Goal: Browse casually: Explore the website without a specific task or goal

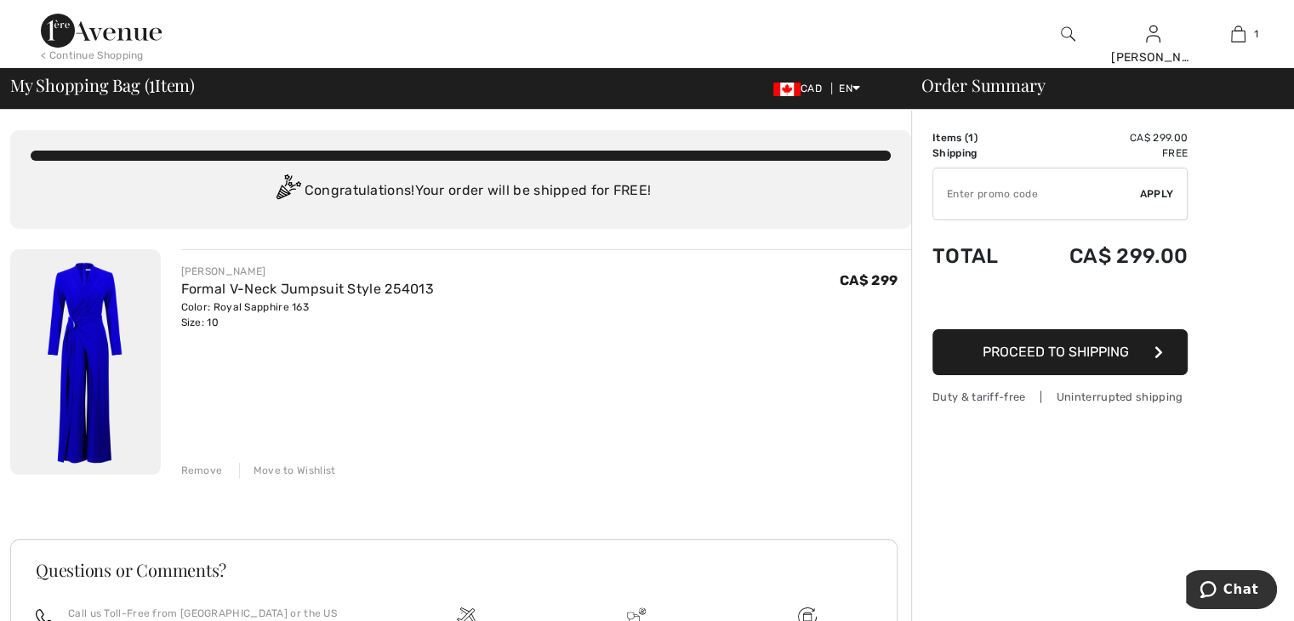
drag, startPoint x: 1100, startPoint y: 498, endPoint x: 1252, endPoint y: 473, distance: 154.3
click at [1252, 473] on div "Order Summary Details Items ( 1 ) CA$ 299.00 Promo code CA$ 0.00 Shipping Free …" at bounding box center [1102, 466] width 383 height 712
click at [84, 83] on span "My Shopping Bag ( 1 Item)" at bounding box center [102, 85] width 185 height 17
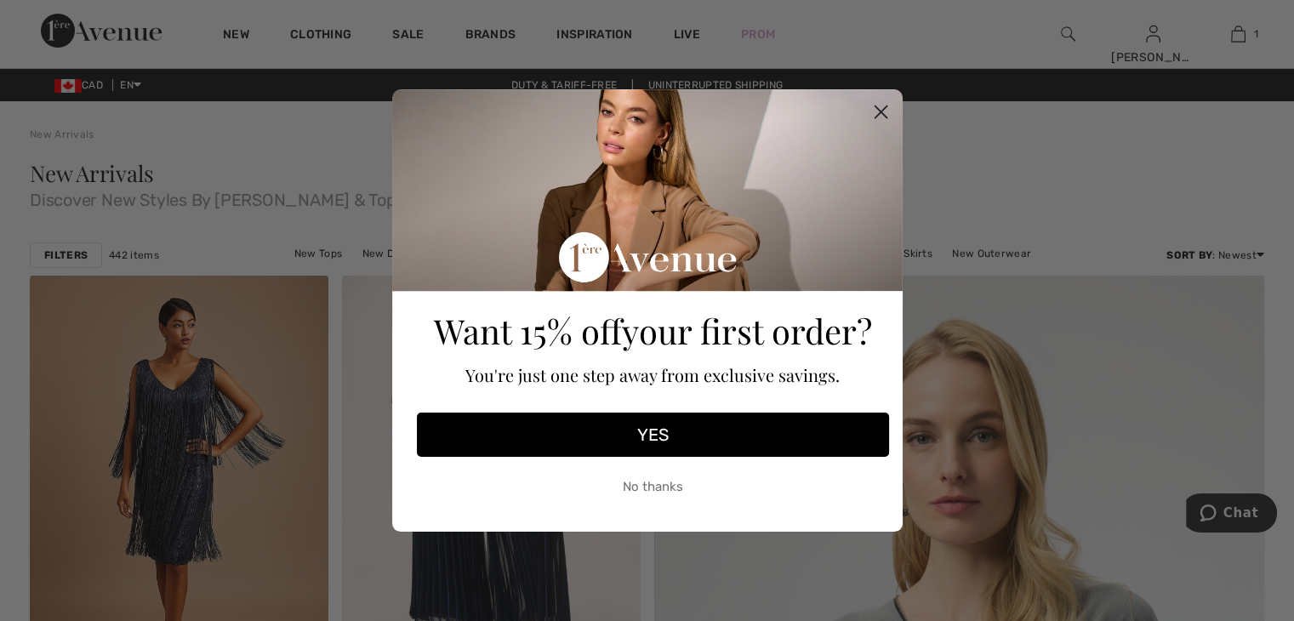
click at [872, 106] on circle "Close dialog" at bounding box center [880, 112] width 28 height 28
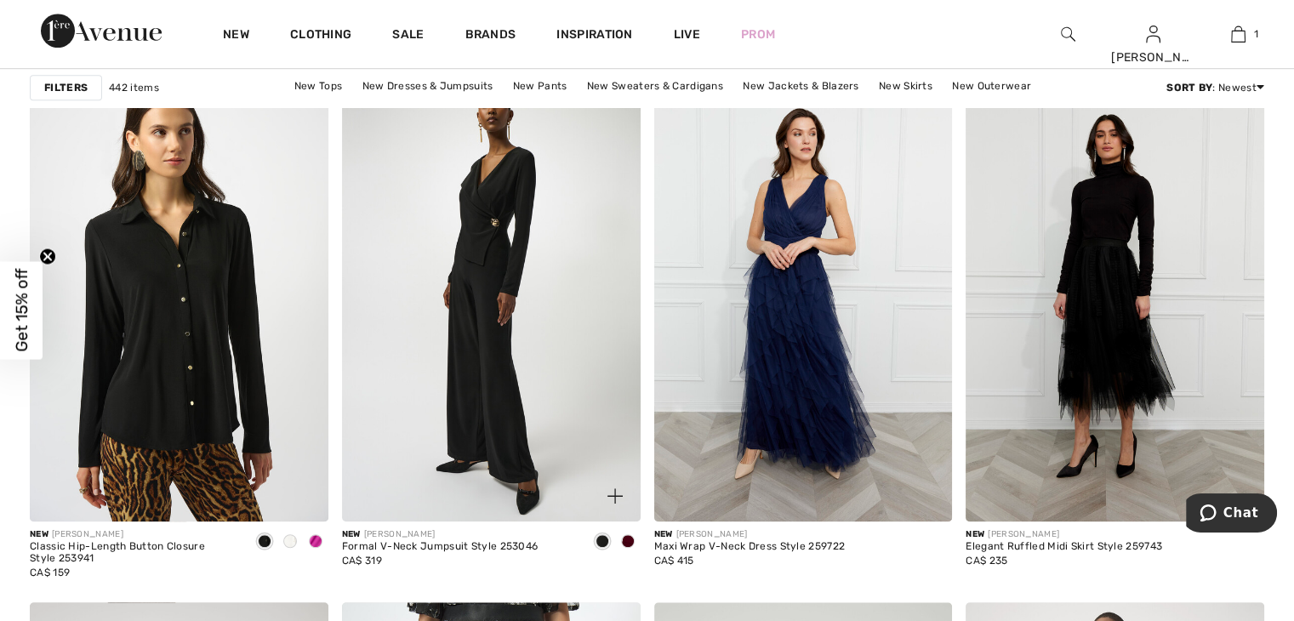
scroll to position [1256, 0]
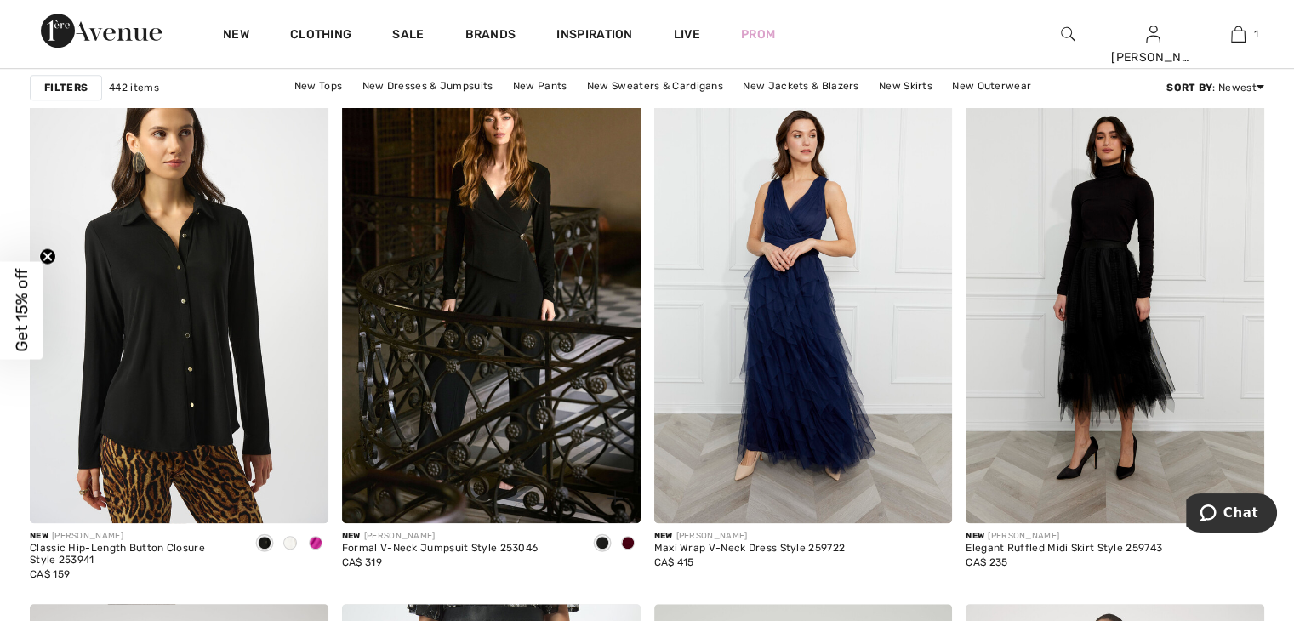
click at [629, 541] on span at bounding box center [628, 543] width 14 height 14
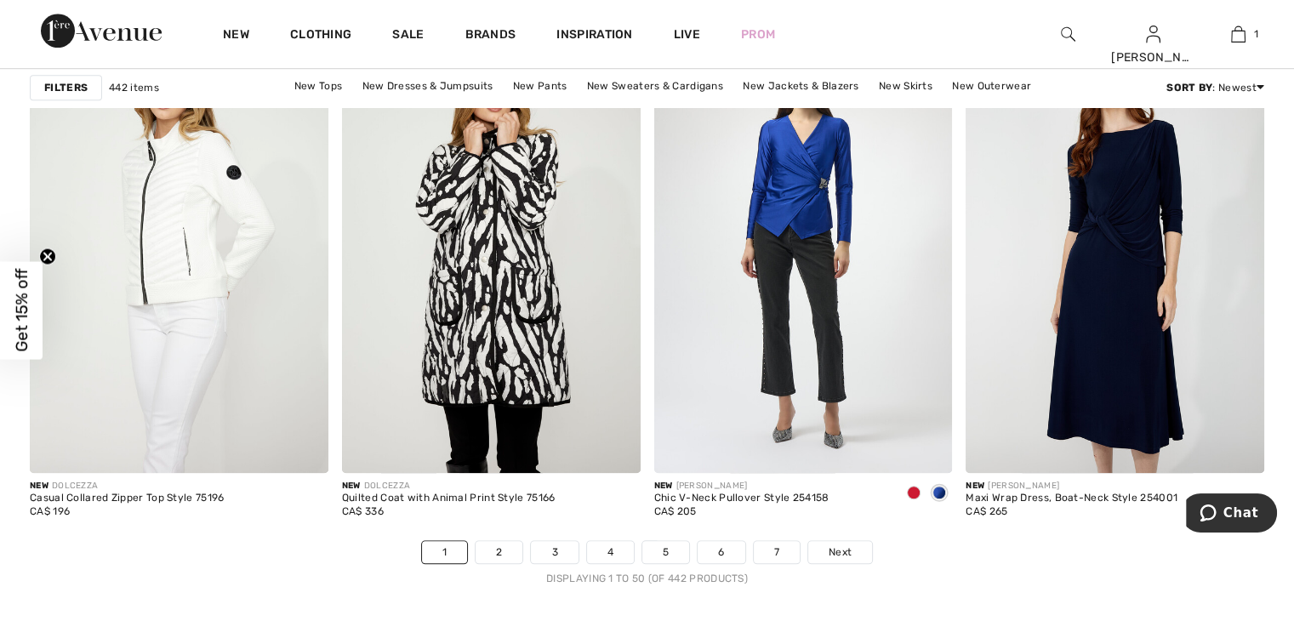
scroll to position [7736, 0]
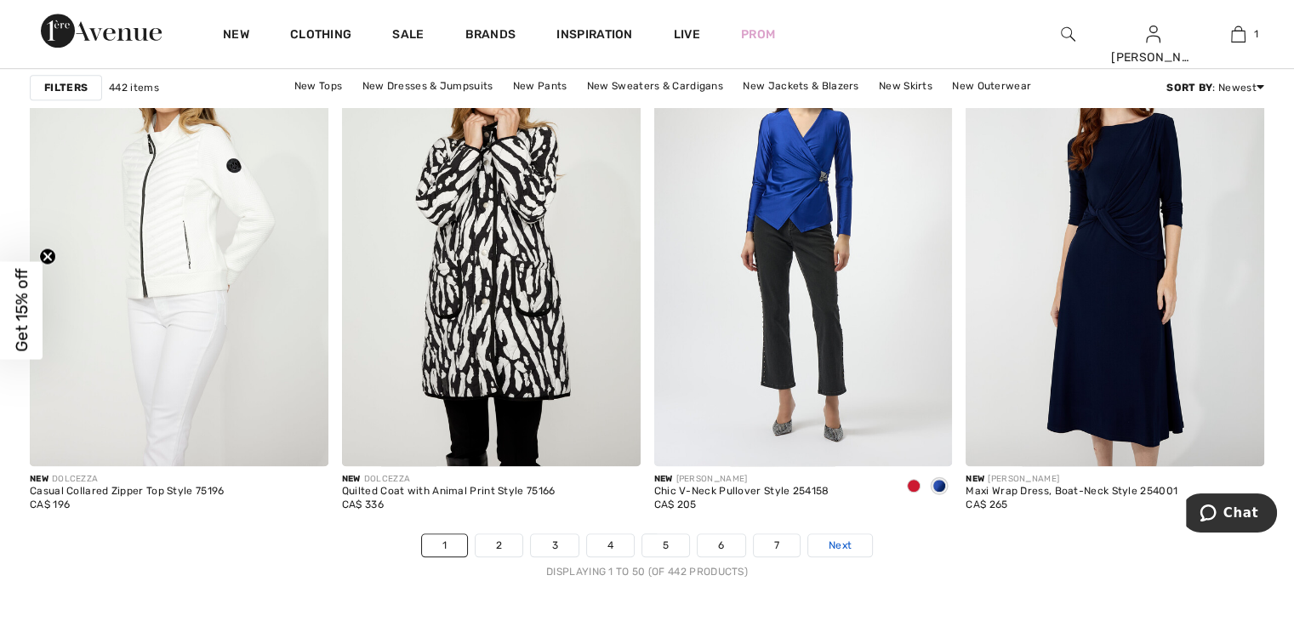
click at [843, 539] on span "Next" at bounding box center [840, 545] width 23 height 15
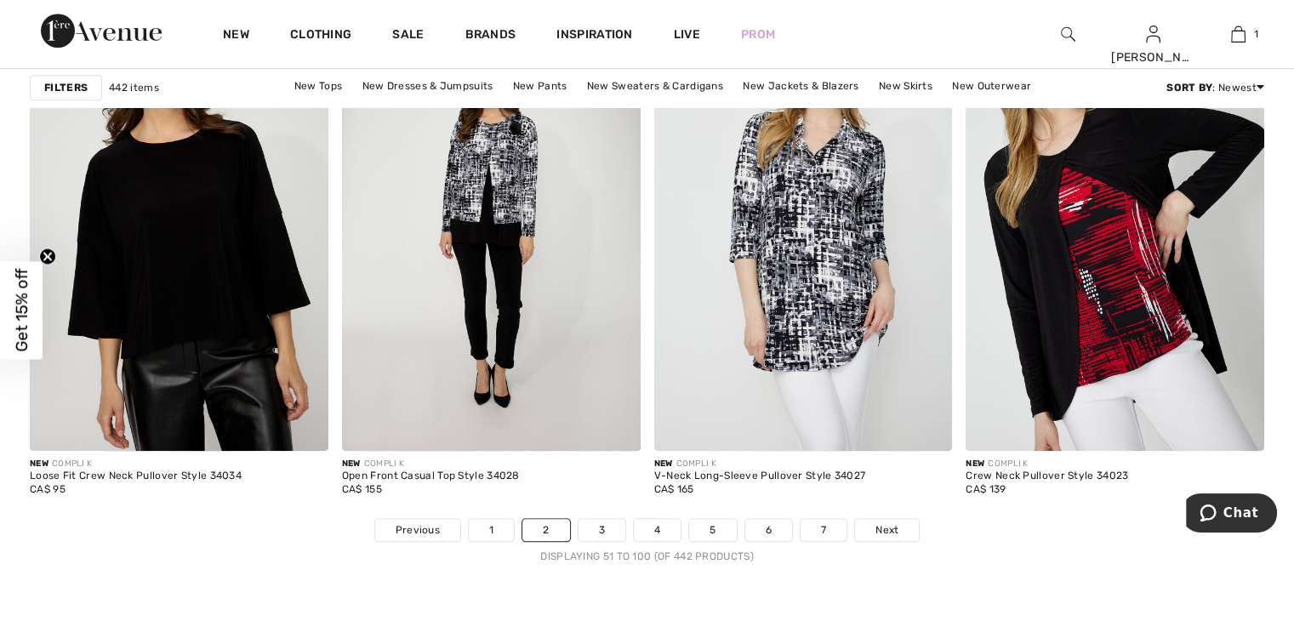
scroll to position [7756, 0]
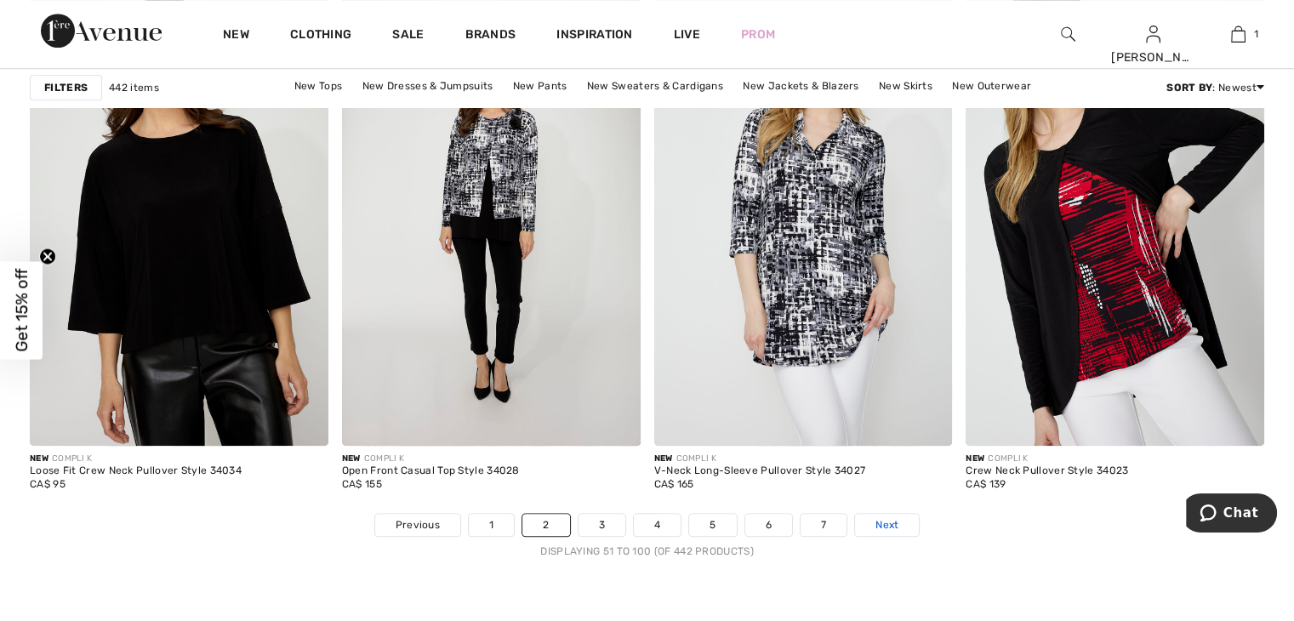
click at [892, 518] on span "Next" at bounding box center [887, 524] width 23 height 15
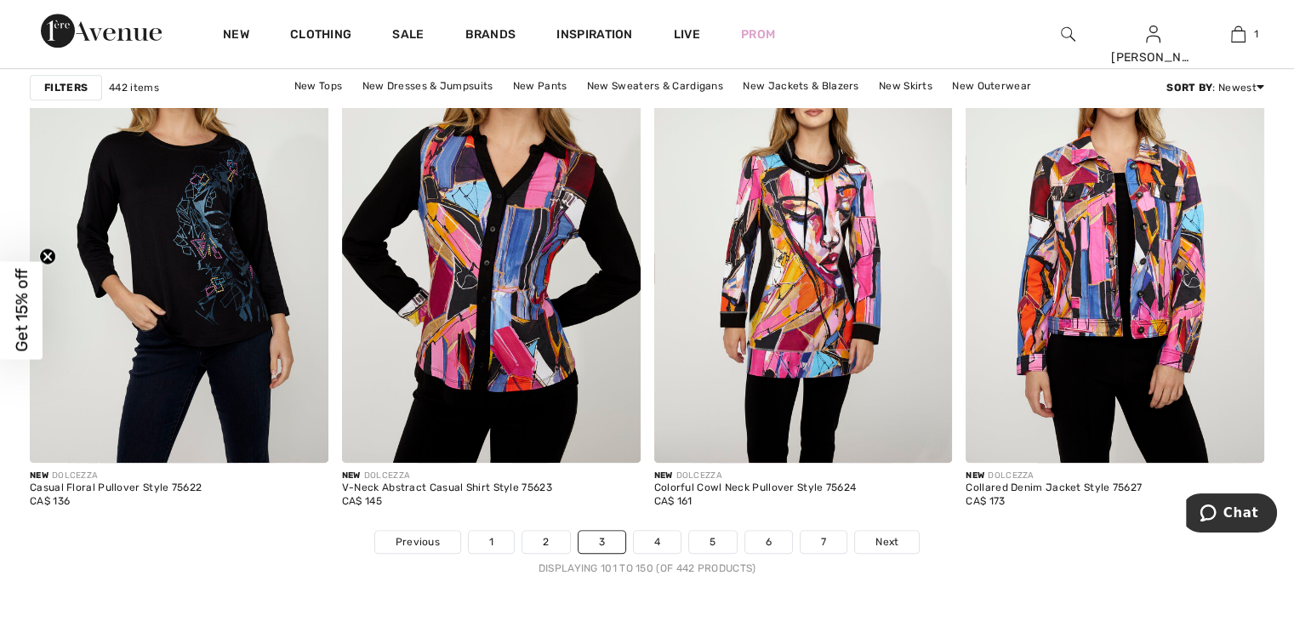
scroll to position [7740, 0]
click at [892, 538] on span "Next" at bounding box center [887, 540] width 23 height 15
click at [892, 539] on span "Next" at bounding box center [887, 540] width 23 height 15
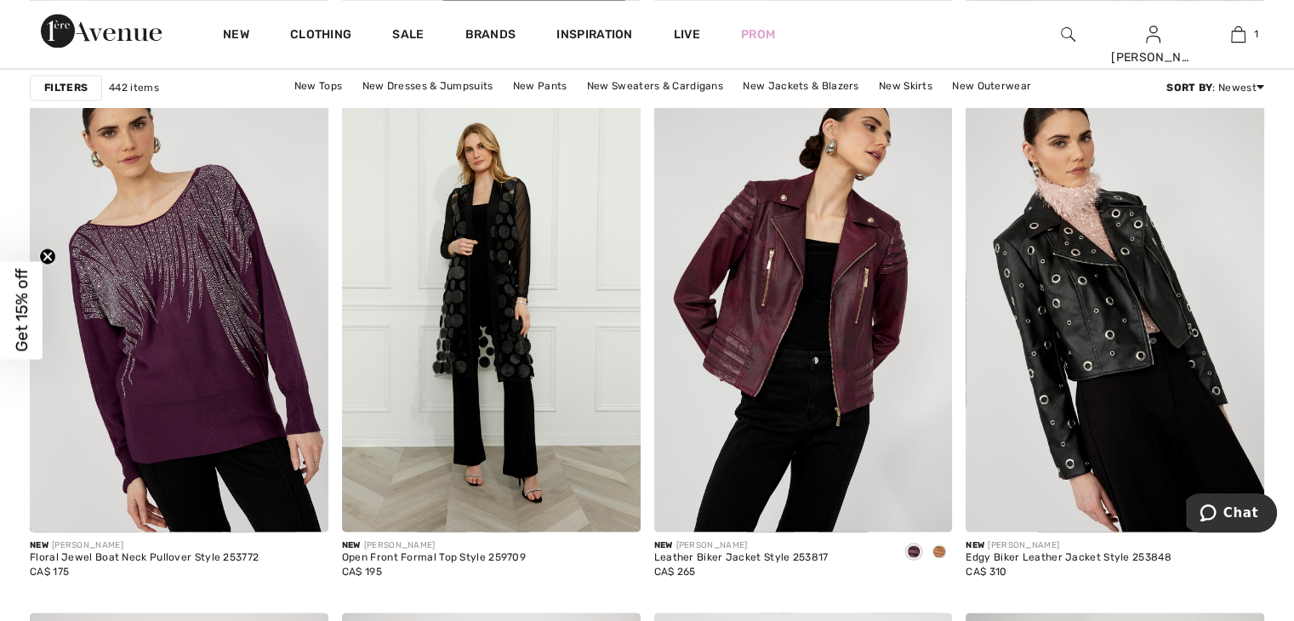
scroll to position [3037, 0]
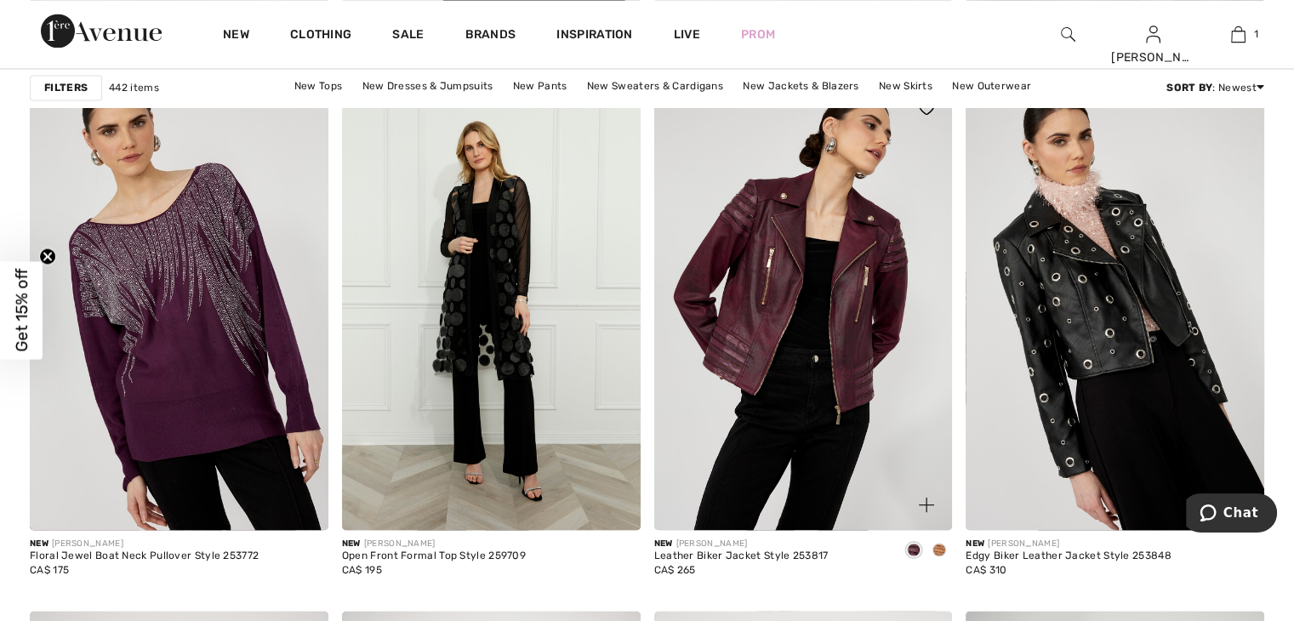
click at [939, 548] on span at bounding box center [940, 550] width 14 height 14
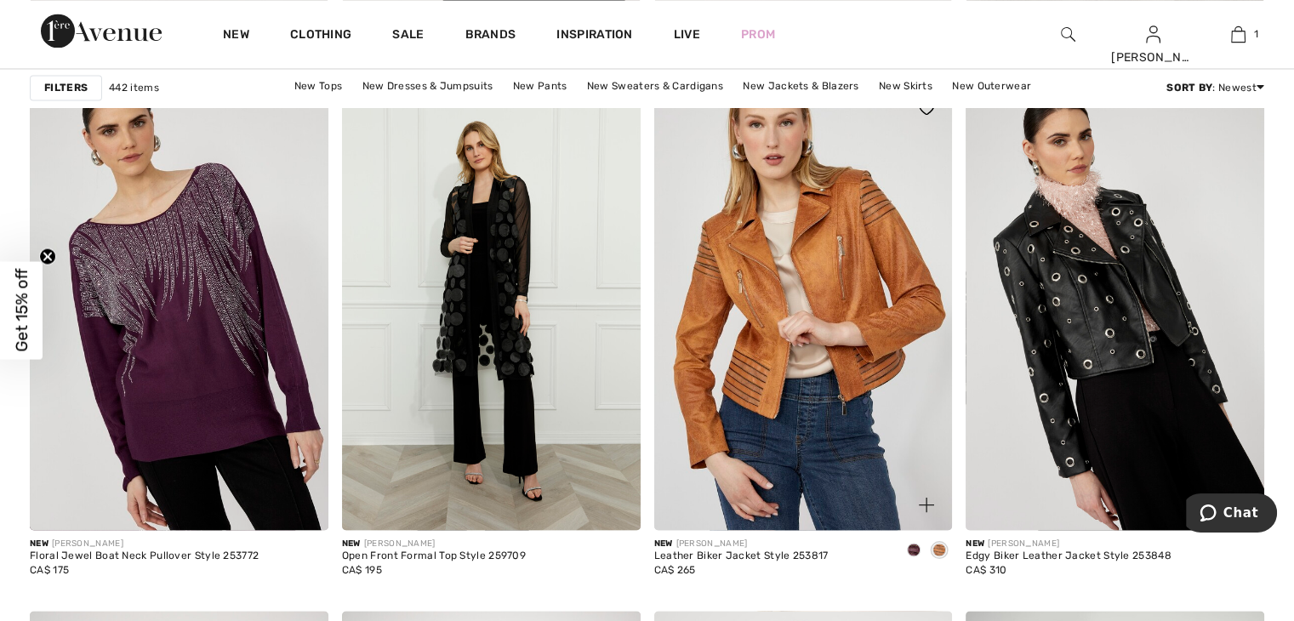
click at [910, 544] on span at bounding box center [914, 550] width 14 height 14
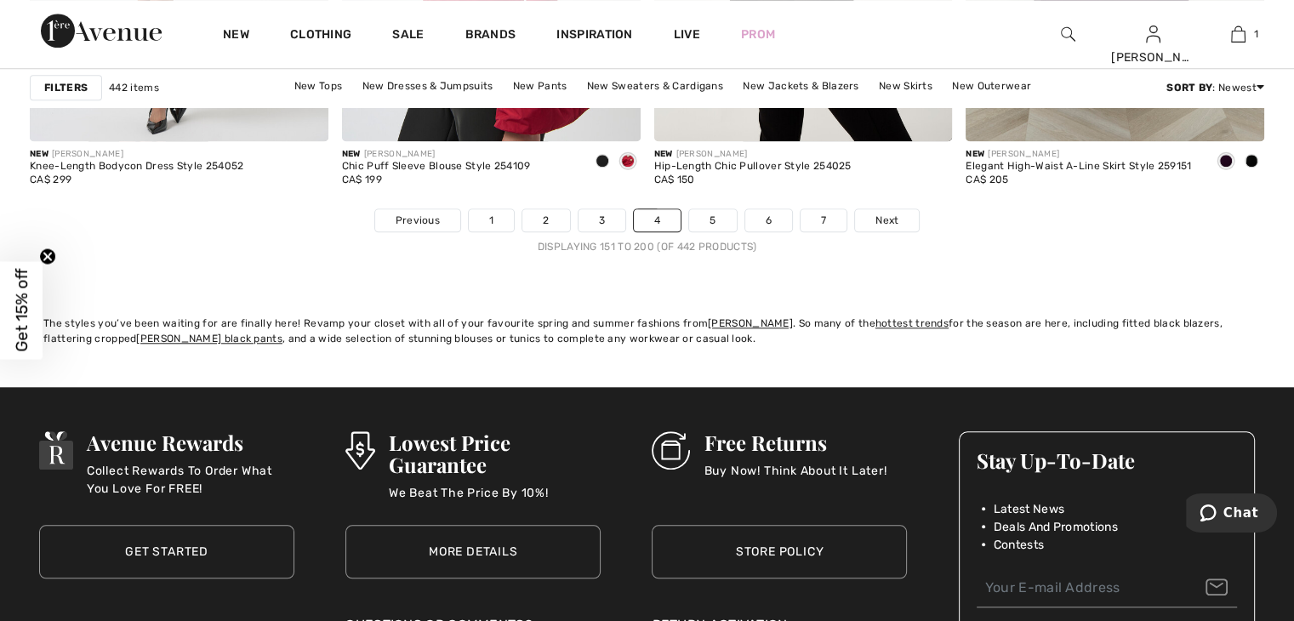
scroll to position [8069, 0]
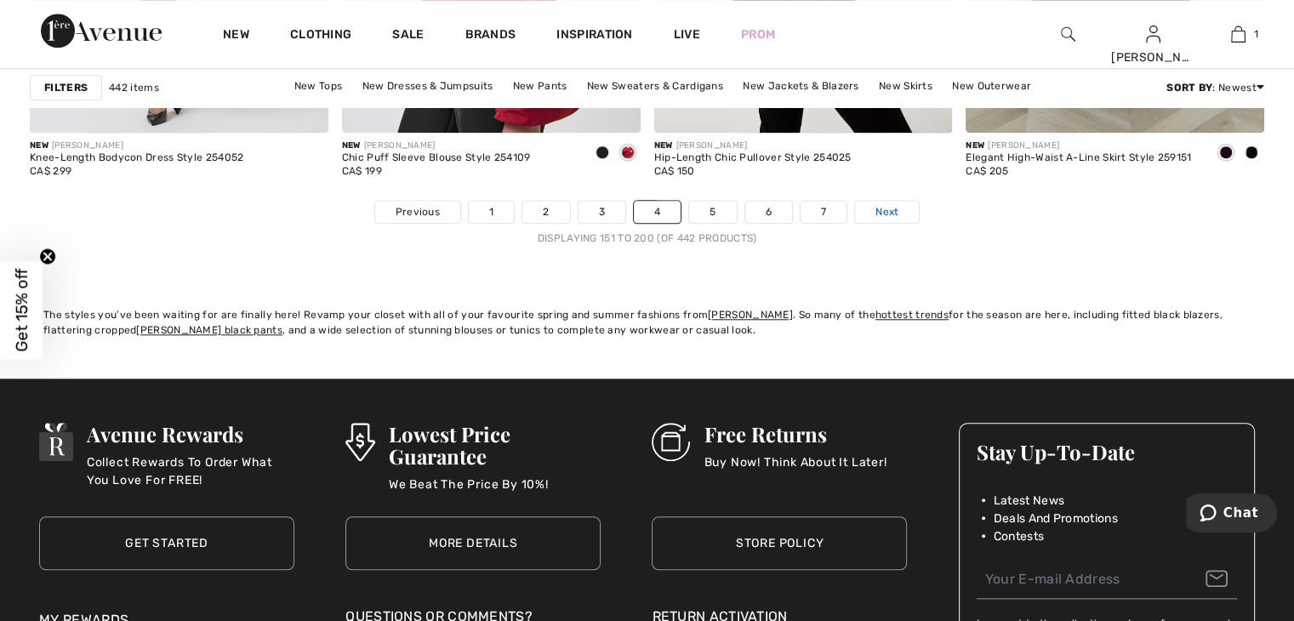
click at [898, 211] on link "Next" at bounding box center [887, 212] width 64 height 22
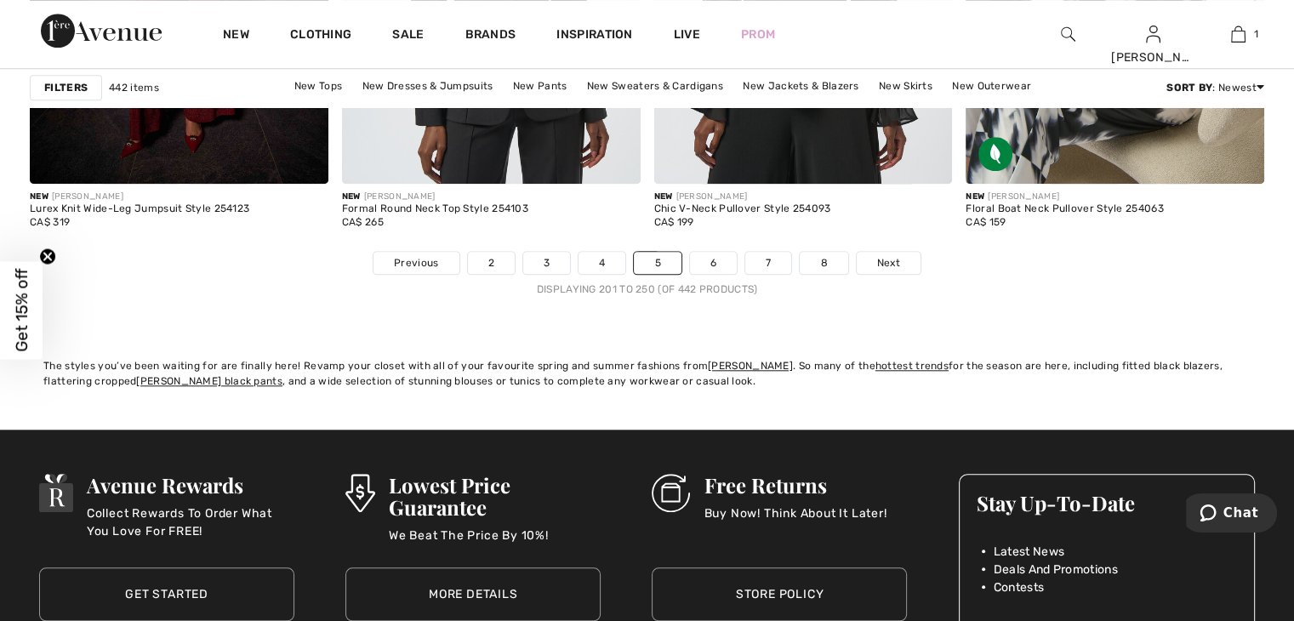
scroll to position [7994, 0]
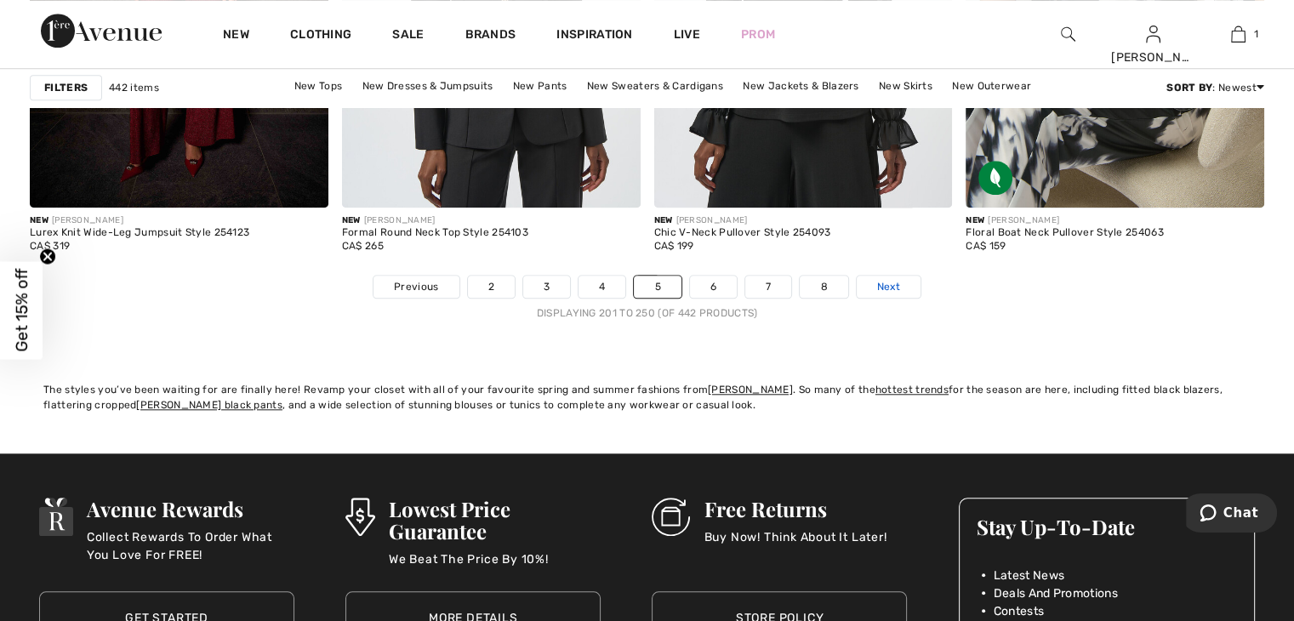
click at [902, 285] on link "Next" at bounding box center [889, 287] width 64 height 22
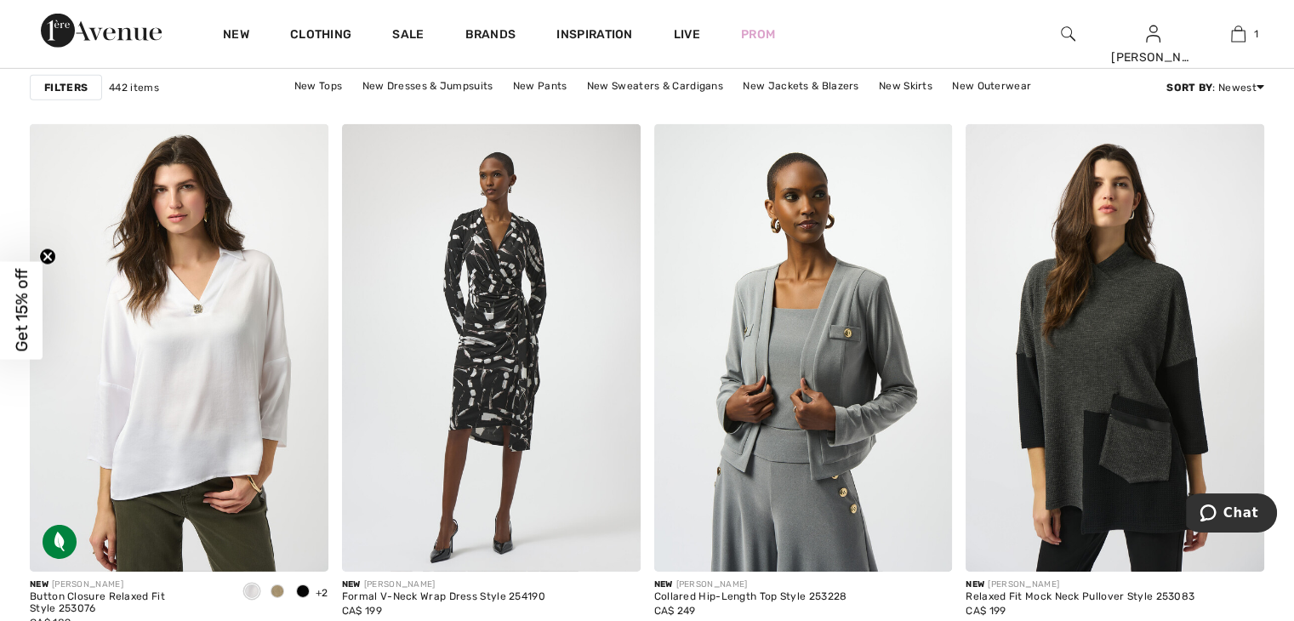
scroll to position [5324, 0]
